Goal: Information Seeking & Learning: Learn about a topic

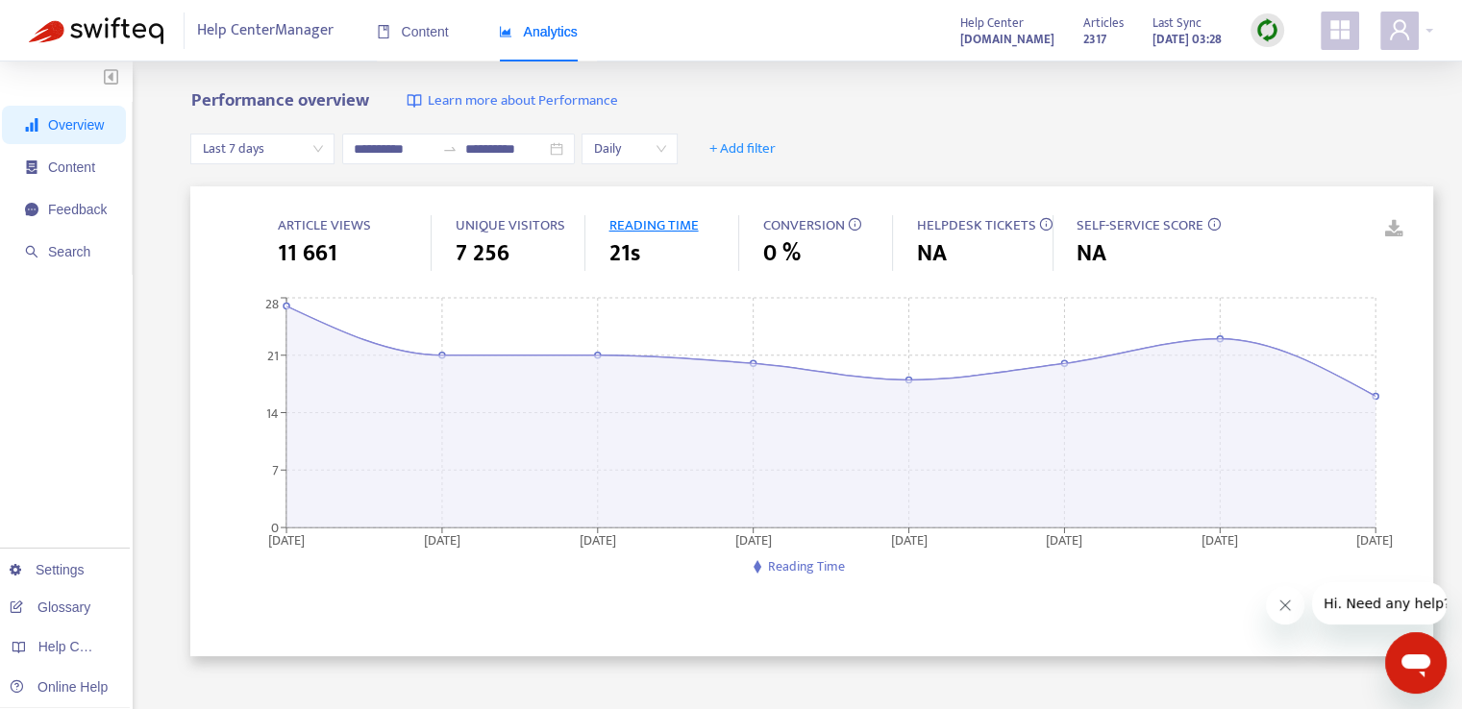
click at [816, 225] on span "CONVERSION" at bounding box center [803, 225] width 82 height 24
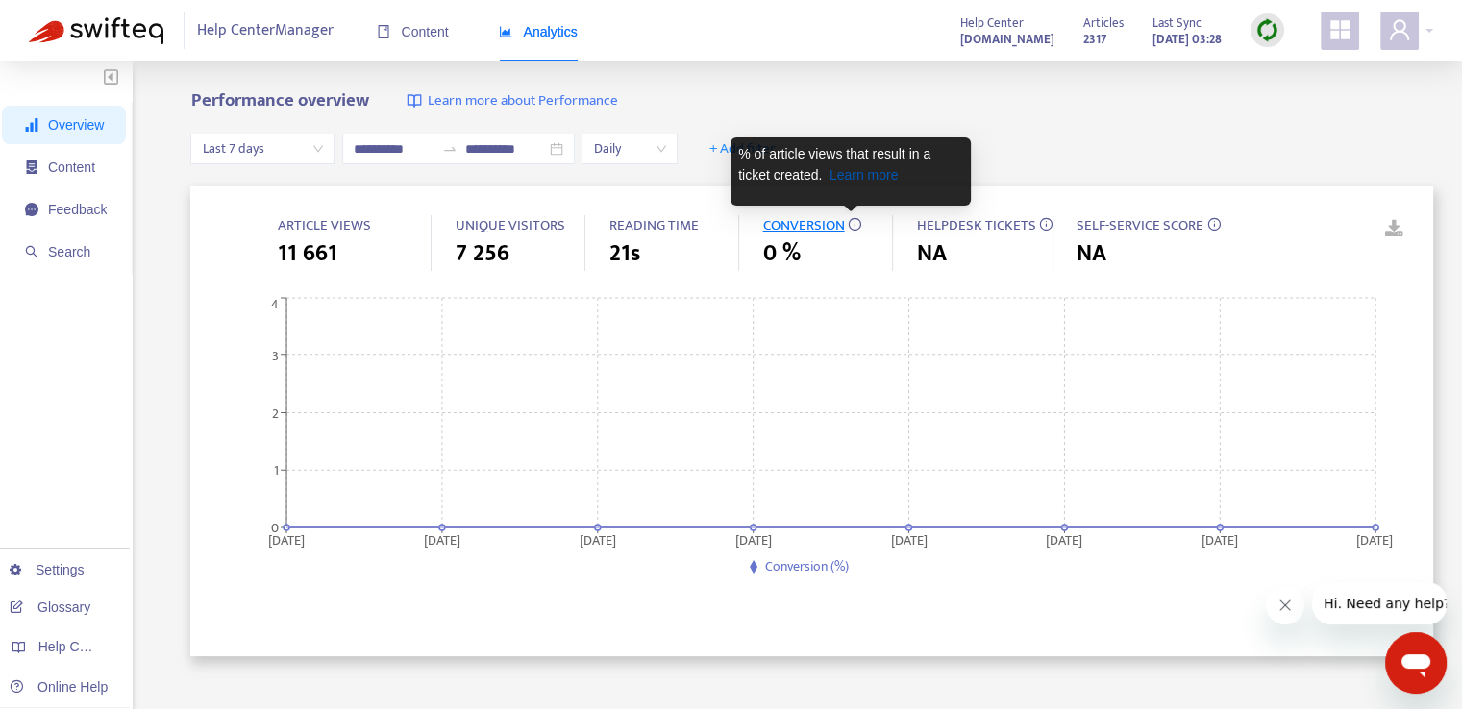
click at [850, 180] on link "Learn more" at bounding box center [864, 174] width 69 height 15
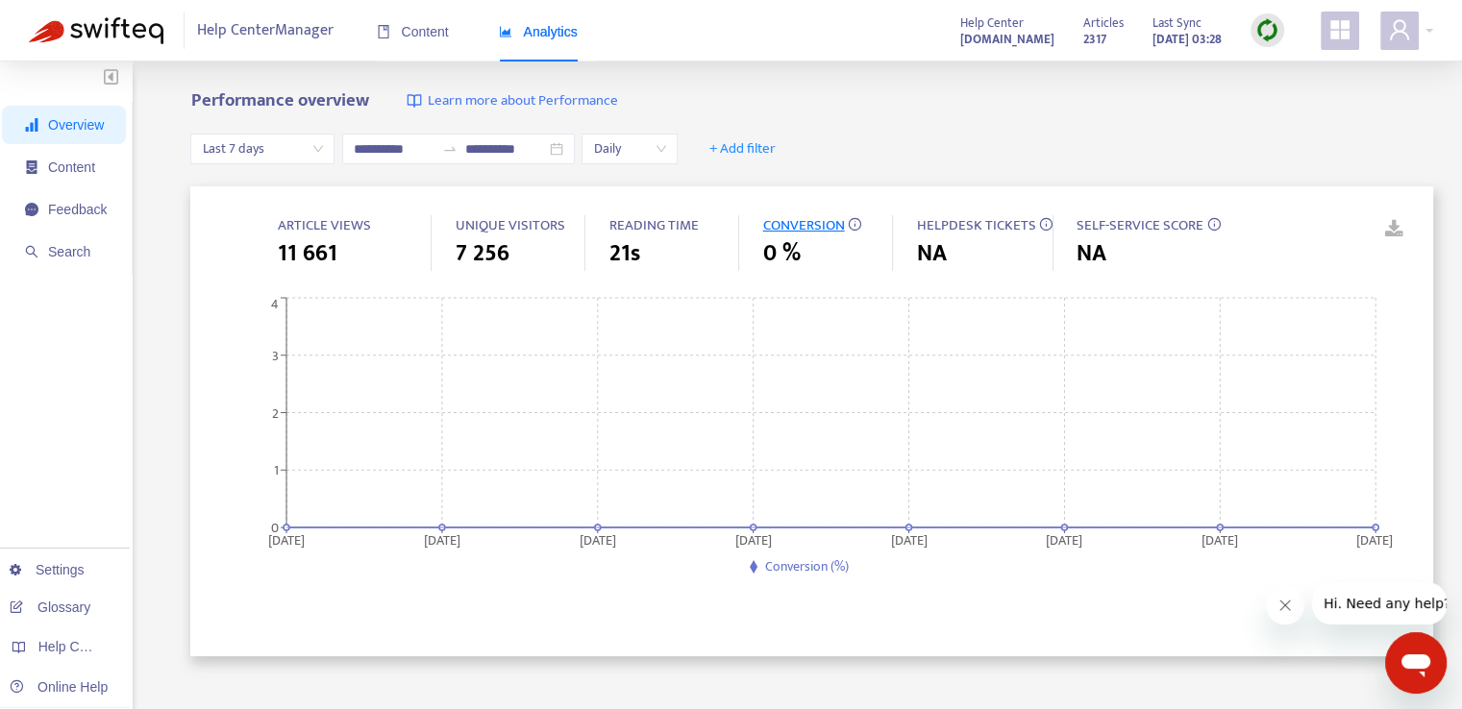
click at [961, 226] on span "HELPDESK TICKETS" at bounding box center [975, 225] width 119 height 24
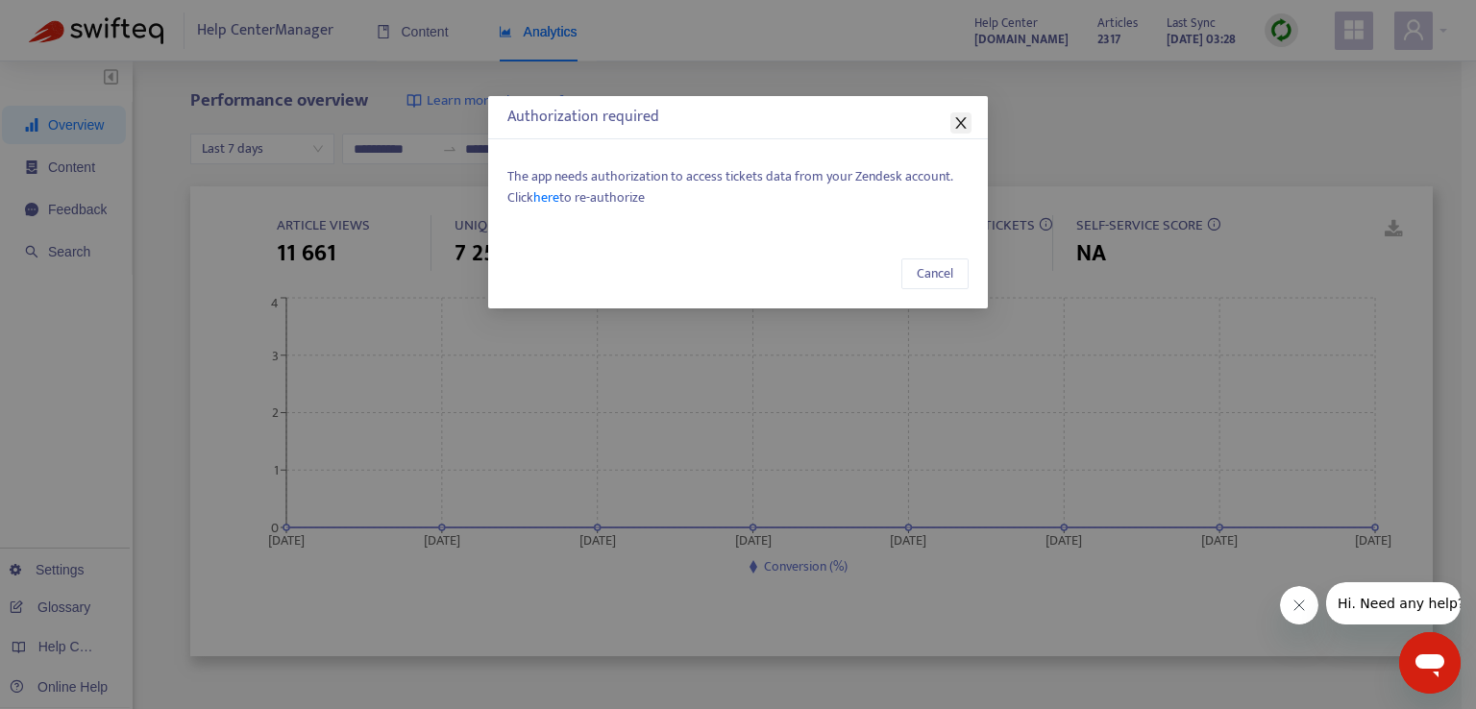
click at [956, 127] on icon "close" at bounding box center [961, 122] width 15 height 15
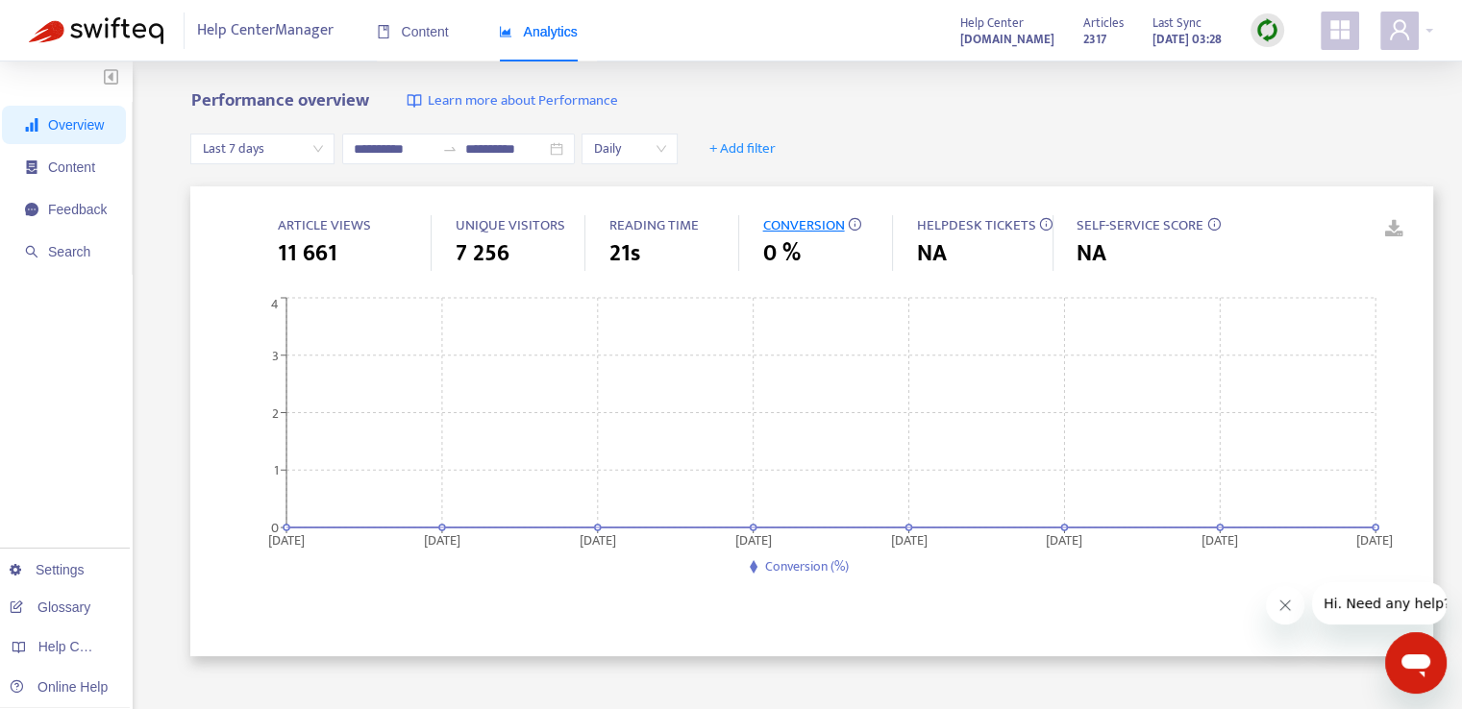
click at [1113, 220] on span "SELF-SERVICE SCORE" at bounding box center [1140, 225] width 127 height 24
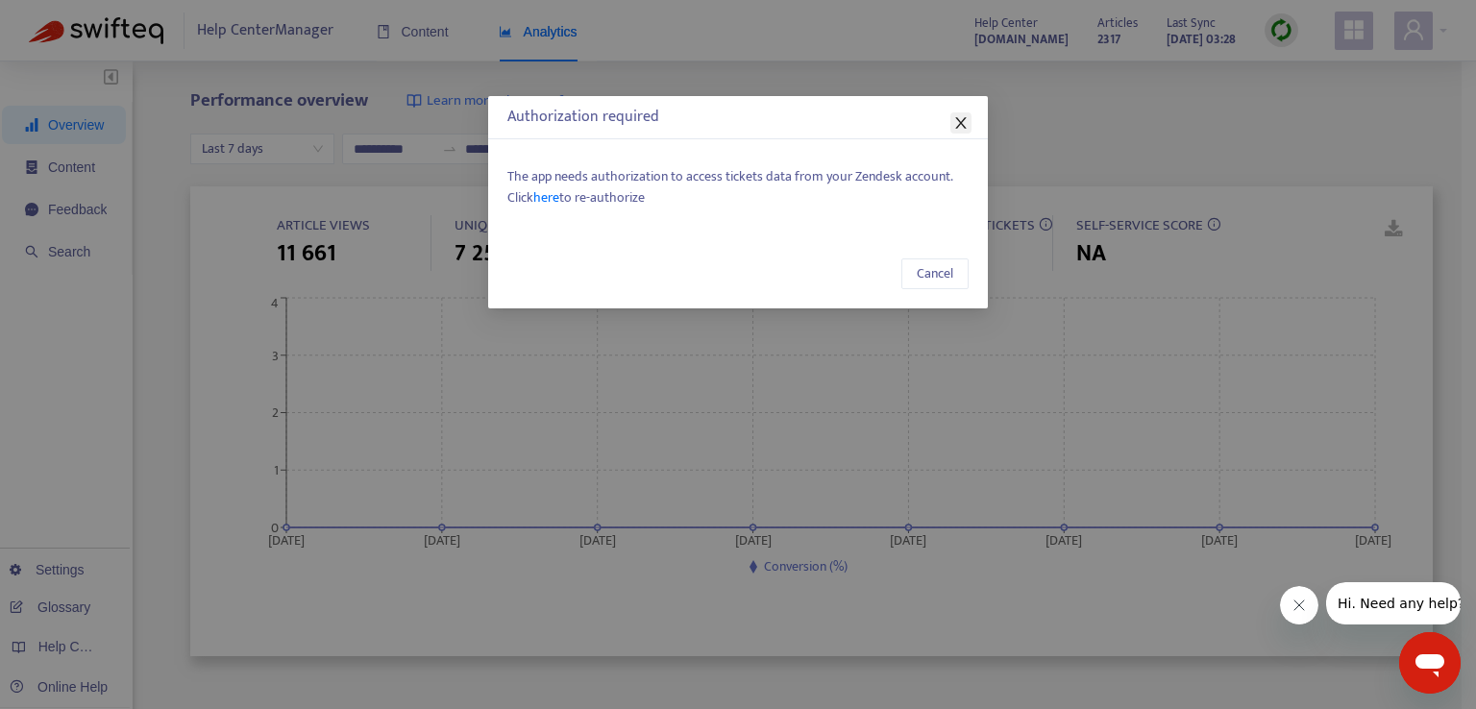
click at [952, 115] on span "Close" at bounding box center [961, 122] width 21 height 15
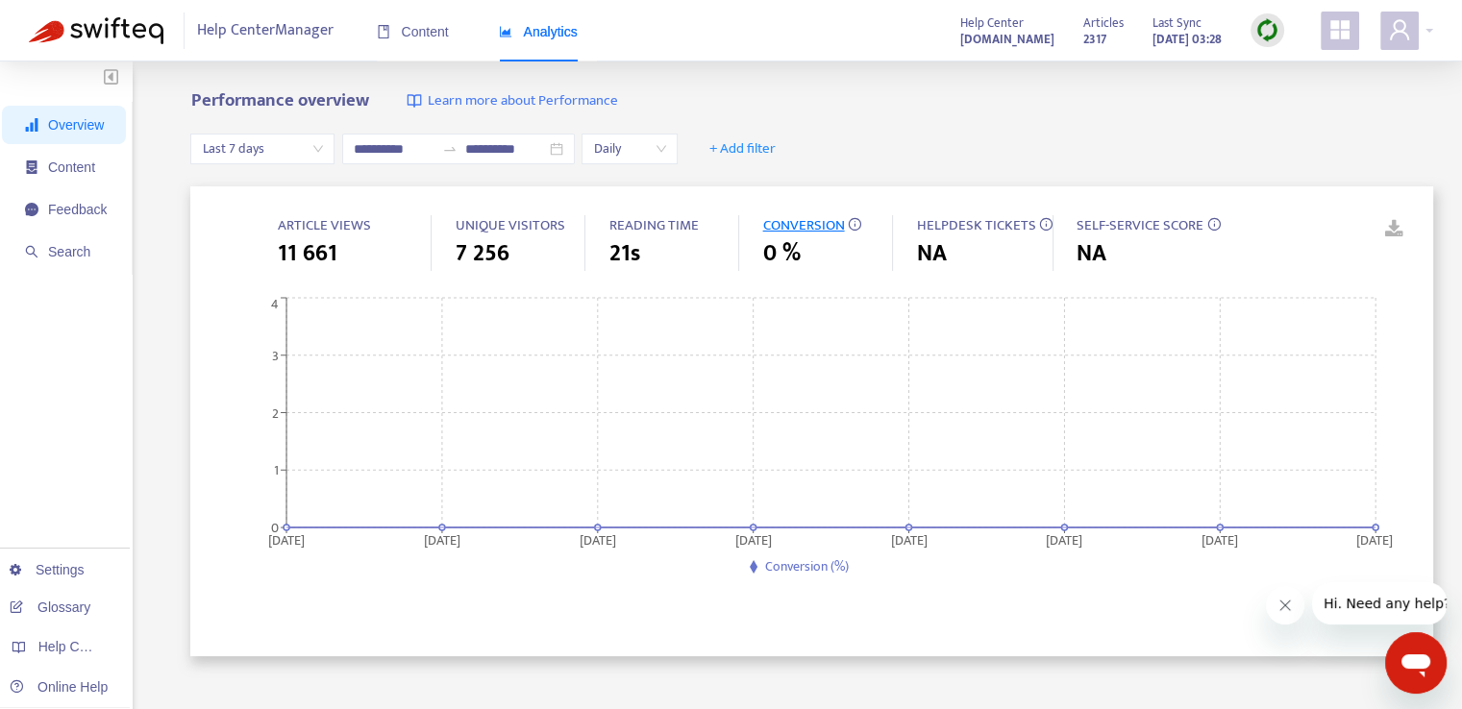
scroll to position [160, 0]
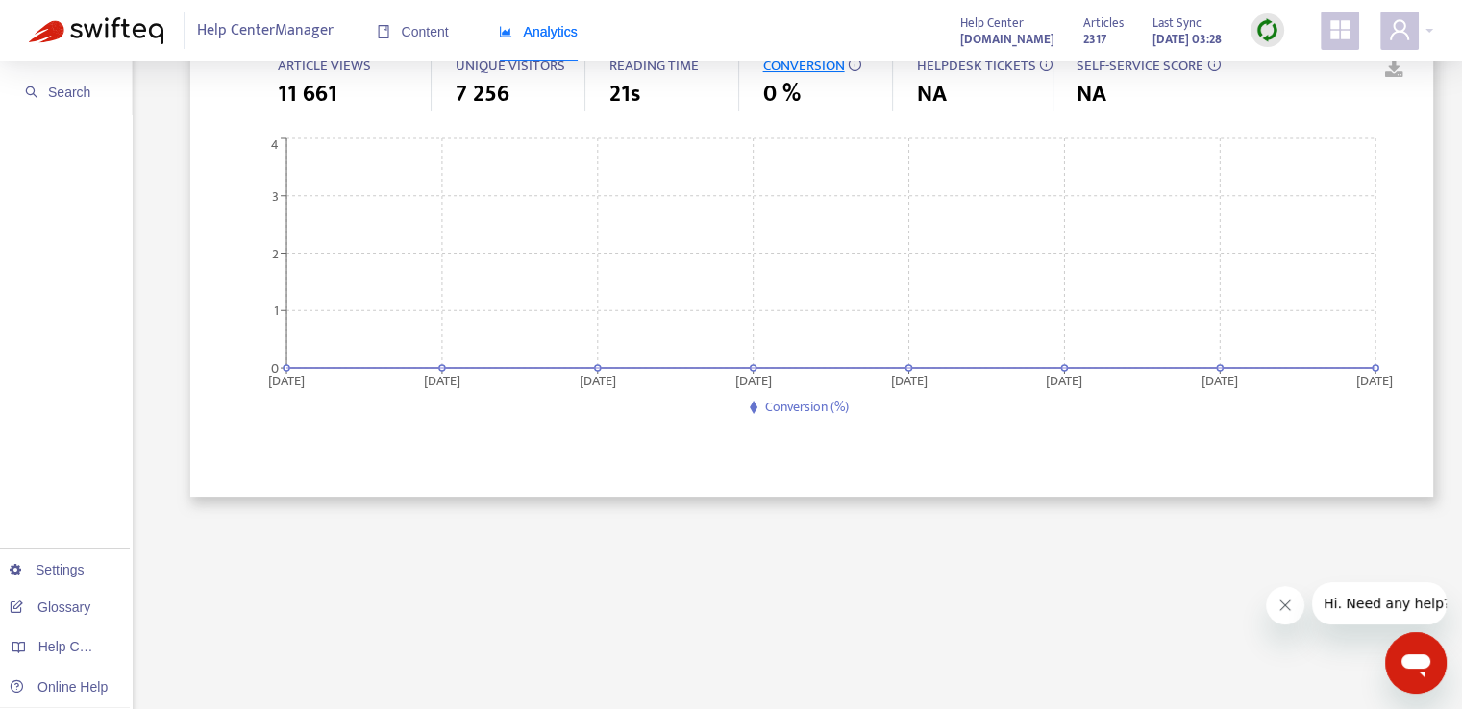
click at [1417, 667] on icon "Открыть окно обмена сообщениями" at bounding box center [1415, 666] width 29 height 23
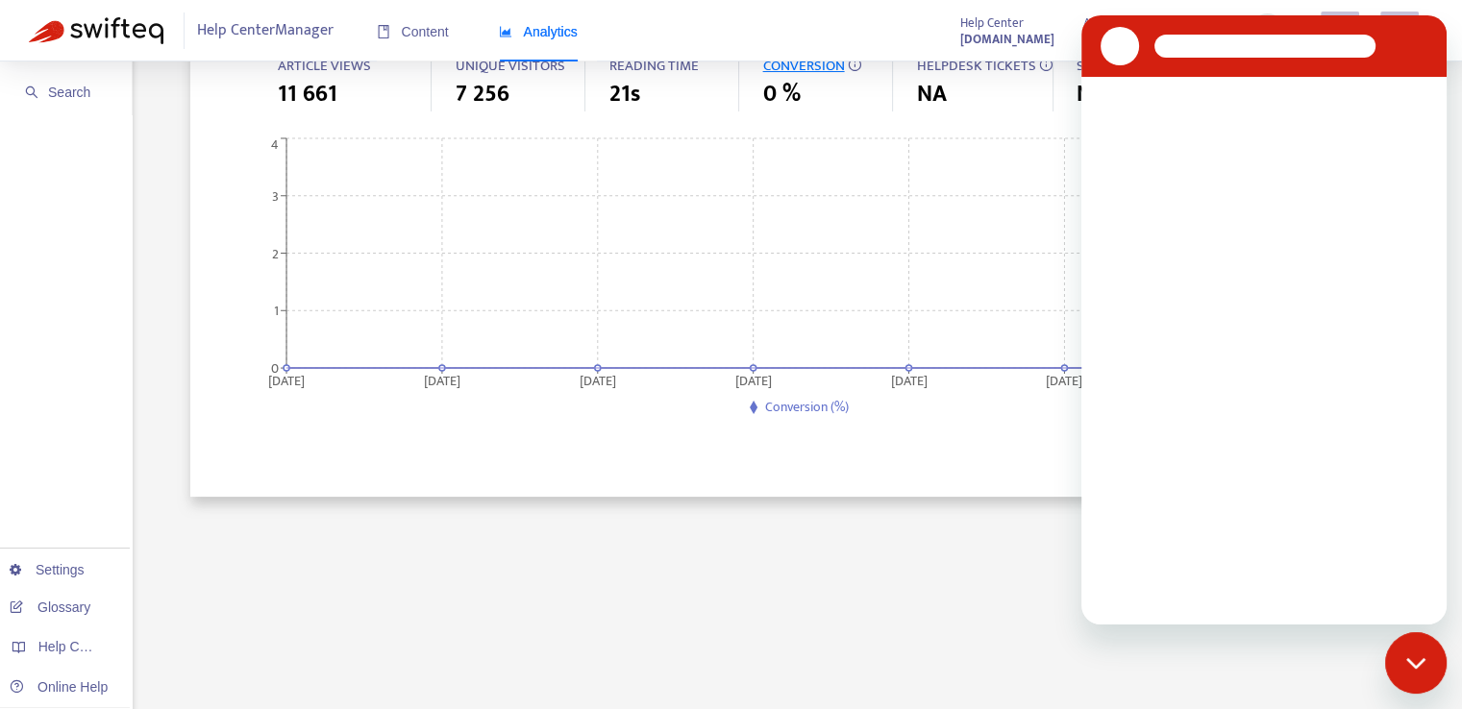
scroll to position [0, 0]
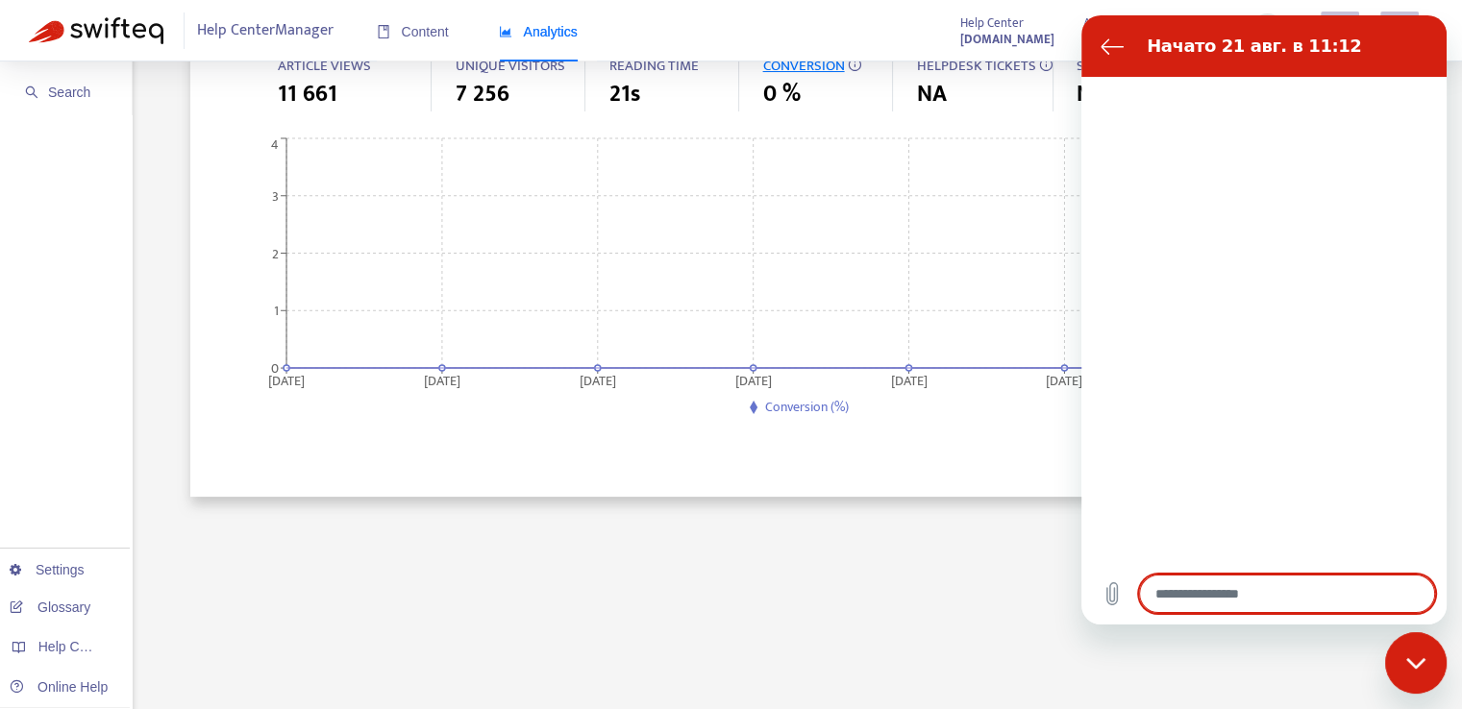
type textarea "*"
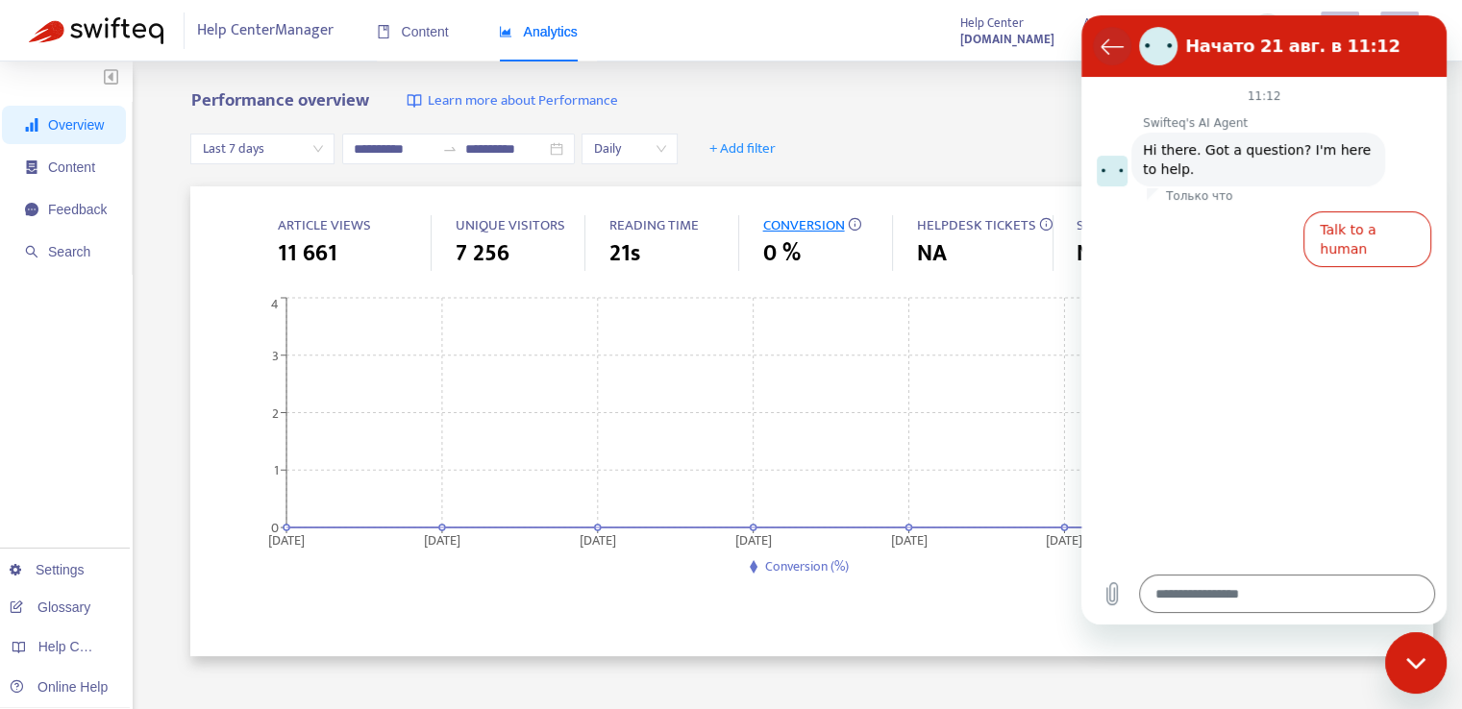
click at [1103, 42] on icon "Вернуться к списку разговоров" at bounding box center [1112, 46] width 23 height 23
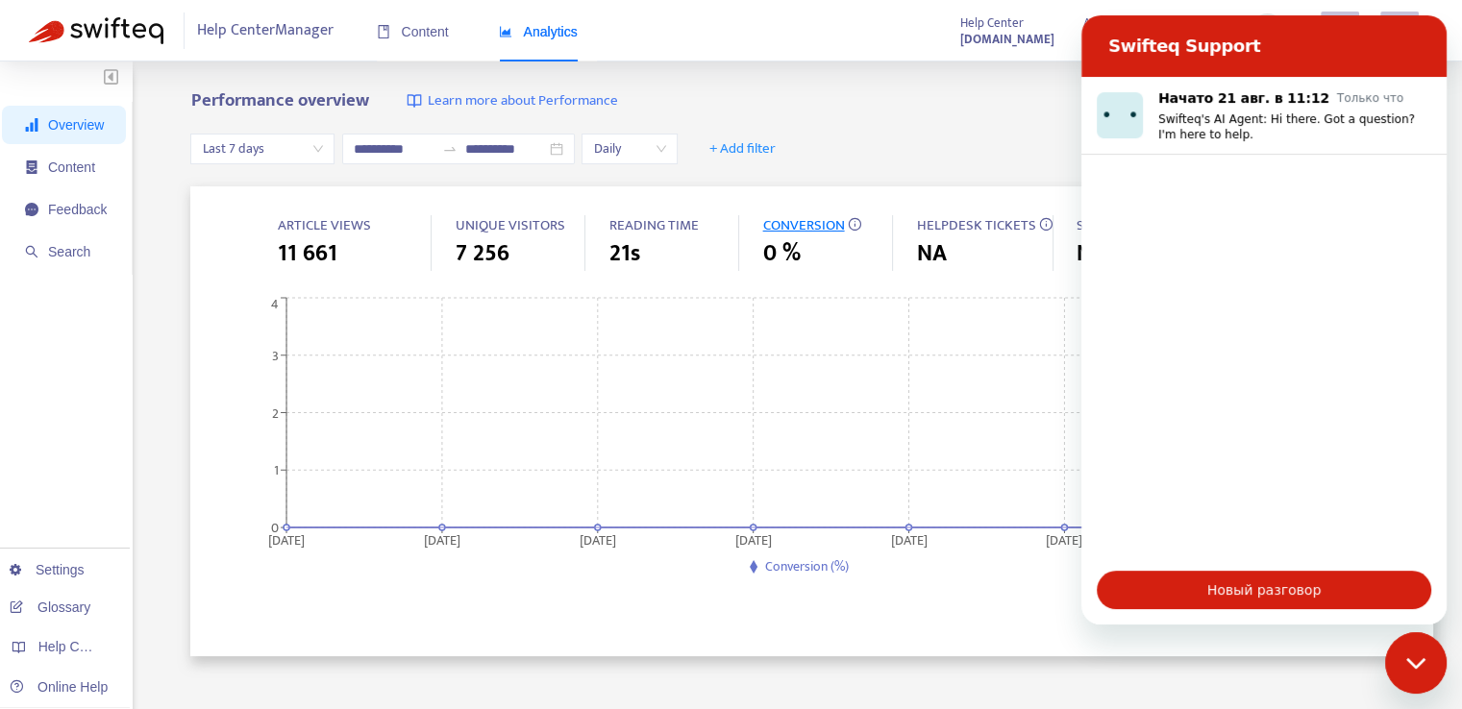
click at [967, 127] on div "**********" at bounding box center [811, 149] width 1243 height 74
click at [1028, 120] on div "**********" at bounding box center [811, 149] width 1243 height 74
click at [1409, 660] on icon "Закрыть окно обмена сообщениями" at bounding box center [1414, 662] width 19 height 11
